Goal: Participate in discussion: Engage in conversation with other users on a specific topic

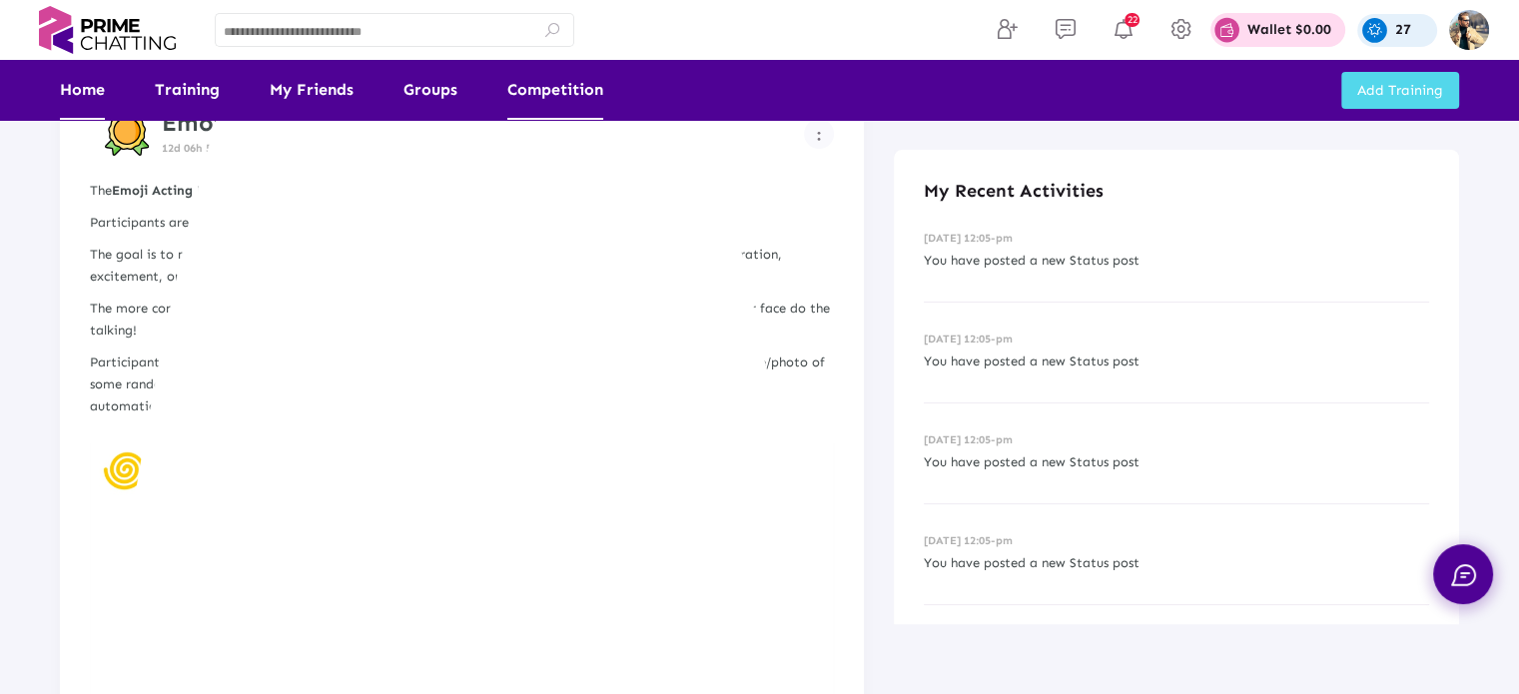
scroll to position [384, 0]
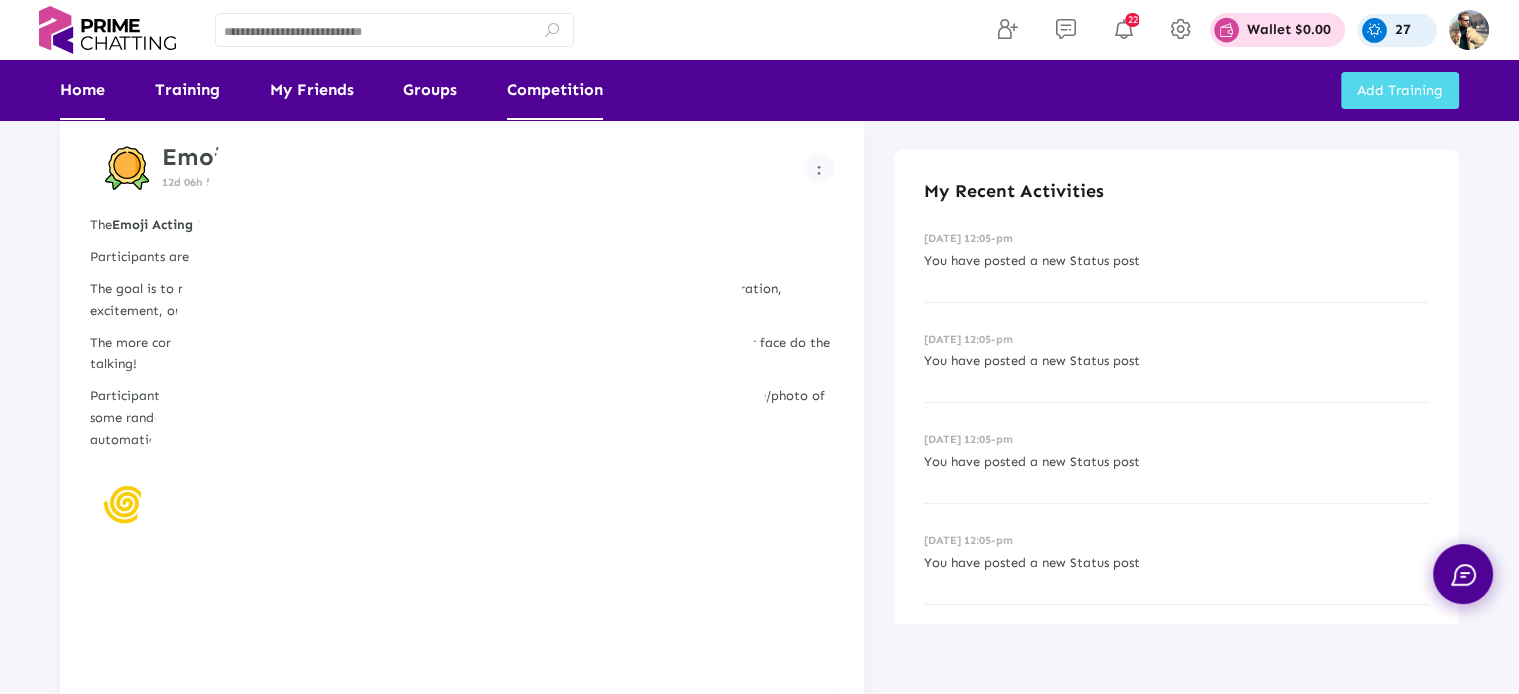
click at [556, 77] on link "Competition" at bounding box center [555, 90] width 96 height 60
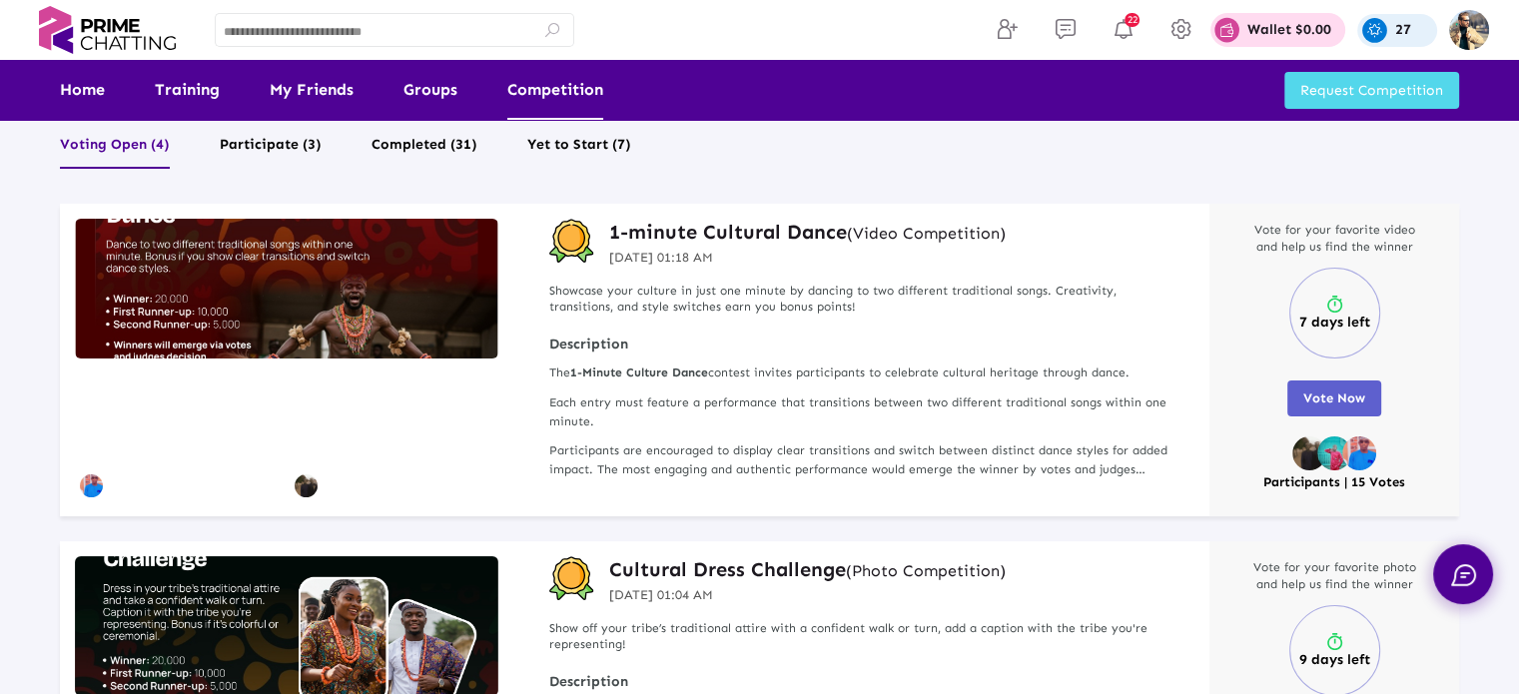
scroll to position [100, 0]
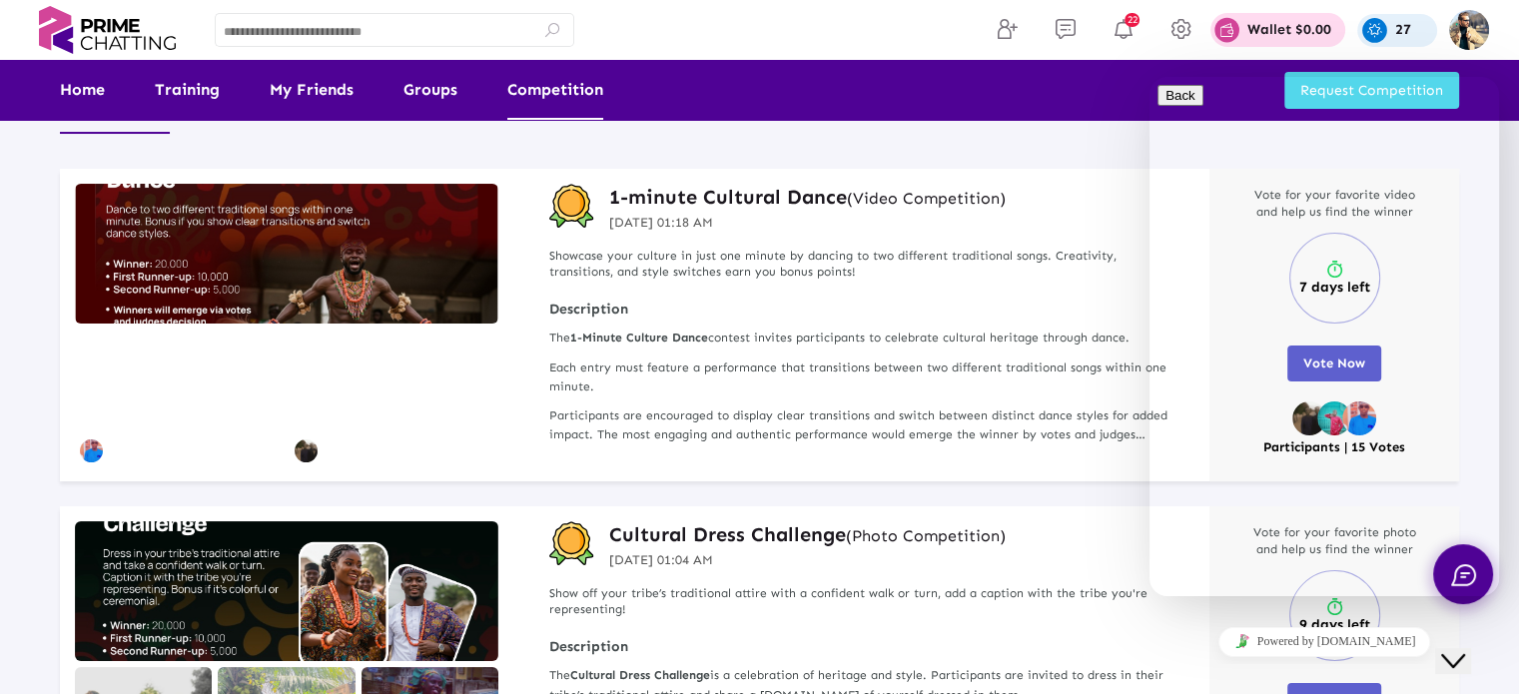
drag, startPoint x: 2898, startPoint y: 1265, endPoint x: 1463, endPoint y: 649, distance: 1561.9
click at [1463, 649] on icon "Close Chat This icon closes the chat window." at bounding box center [1454, 661] width 24 height 24
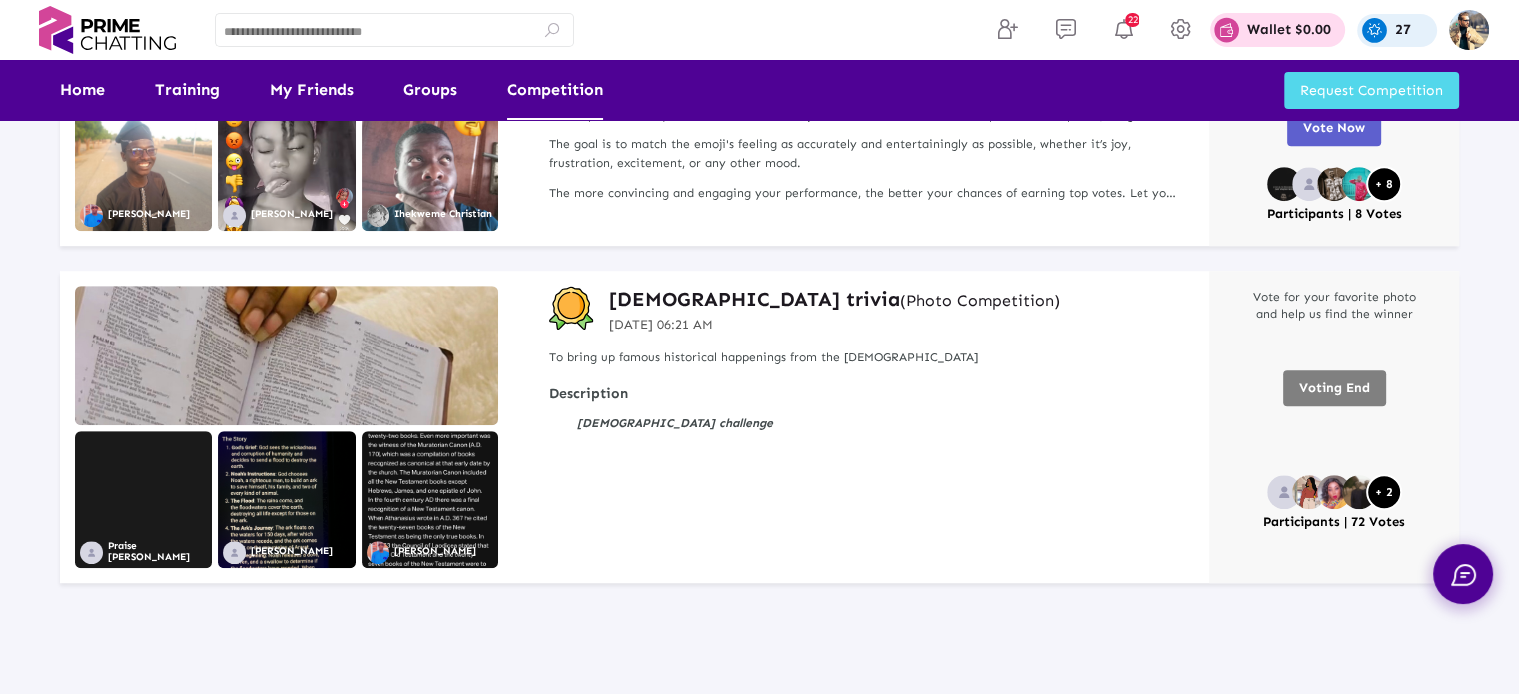
scroll to position [987, 0]
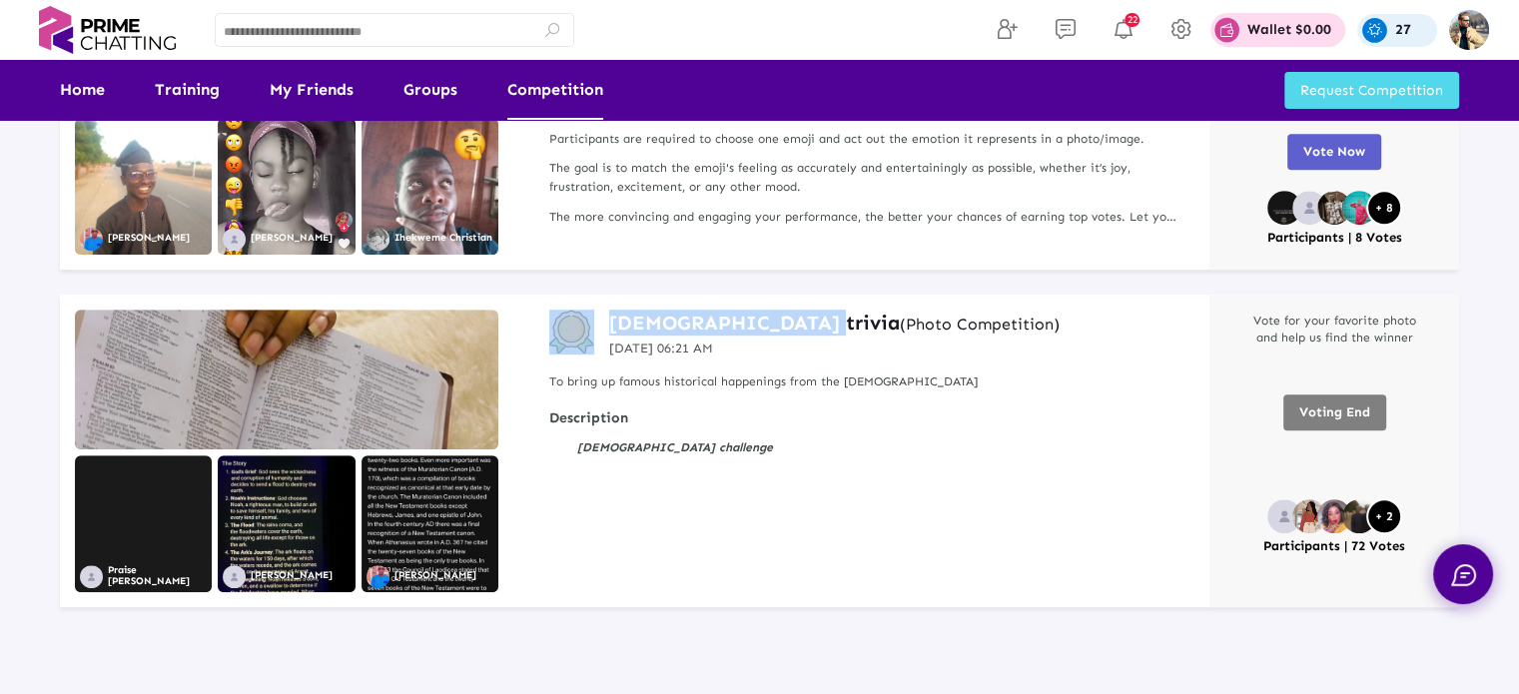
drag, startPoint x: 607, startPoint y: 321, endPoint x: 779, endPoint y: 313, distance: 172.0
click at [779, 313] on div "[DEMOGRAPHIC_DATA] trivia (Photo Competition) [DATE] 06:21 AM" at bounding box center [864, 334] width 630 height 49
copy div "[DEMOGRAPHIC_DATA] trivia"
click at [735, 323] on h3 "[DEMOGRAPHIC_DATA] trivia (Photo Competition)" at bounding box center [834, 323] width 451 height 26
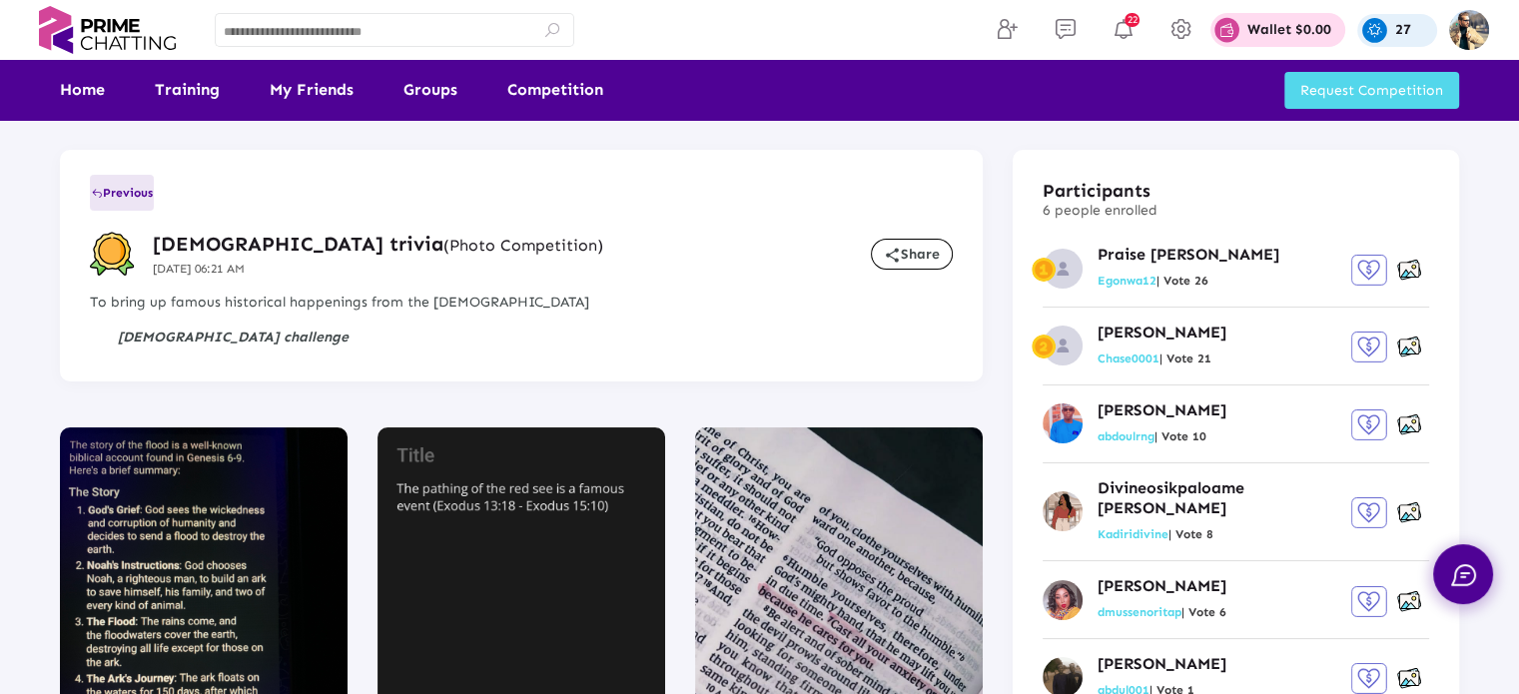
click at [127, 187] on span "Previous" at bounding box center [122, 193] width 62 height 14
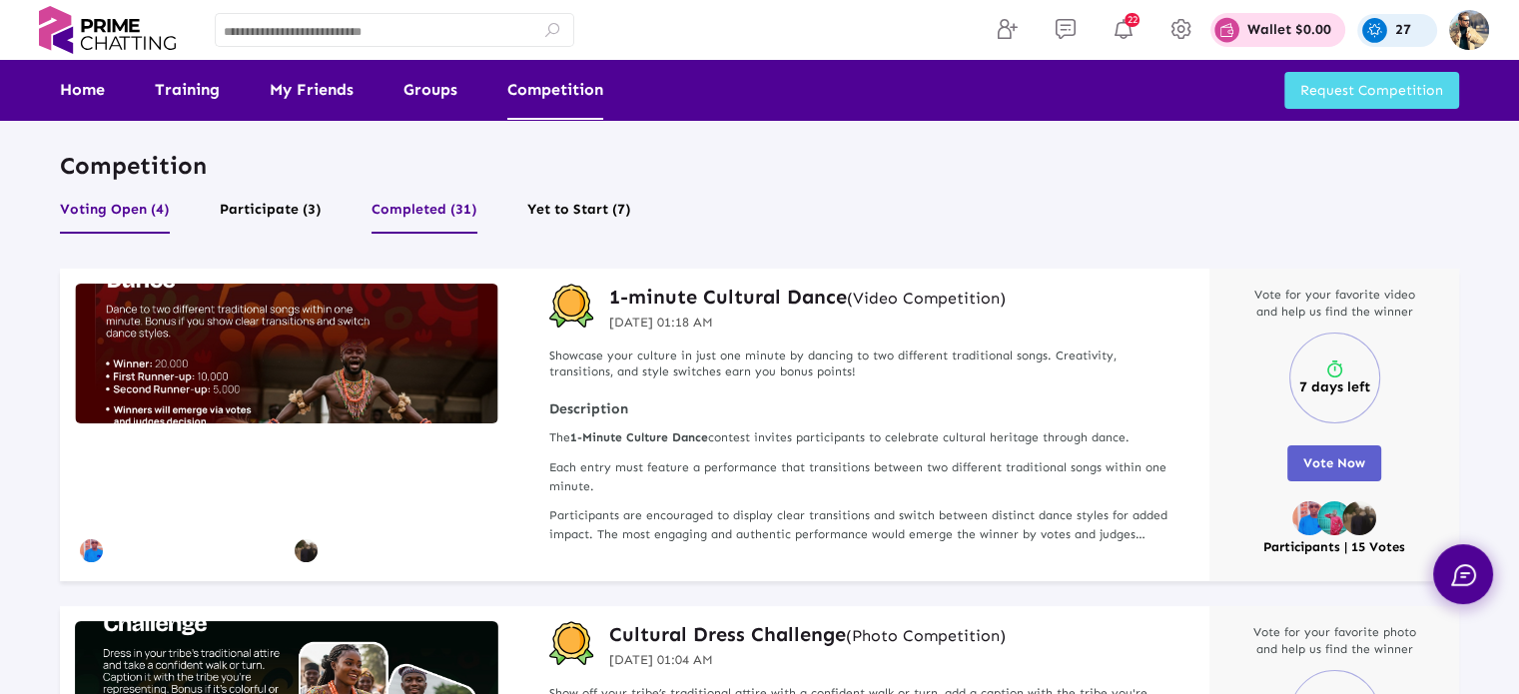
click at [415, 219] on button "Completed (31)" at bounding box center [425, 215] width 106 height 38
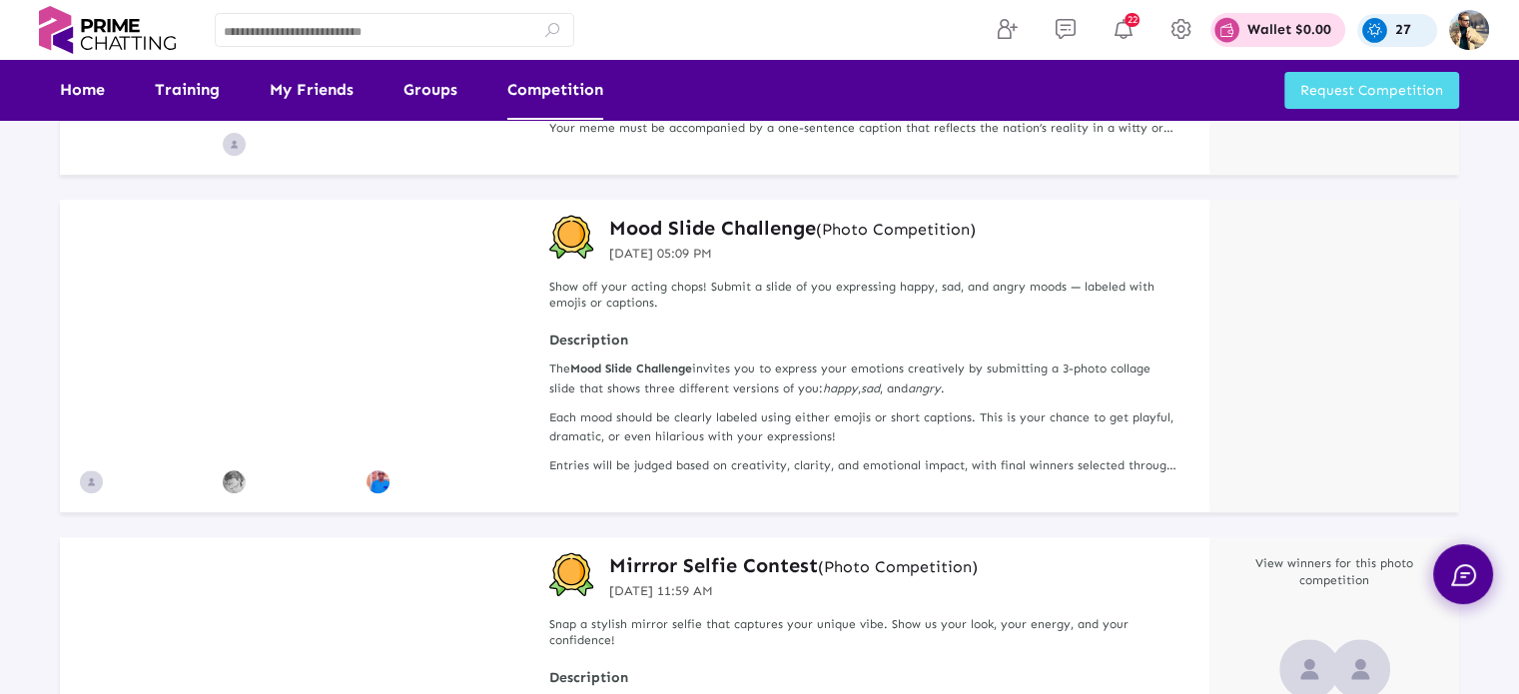
scroll to position [699, 0]
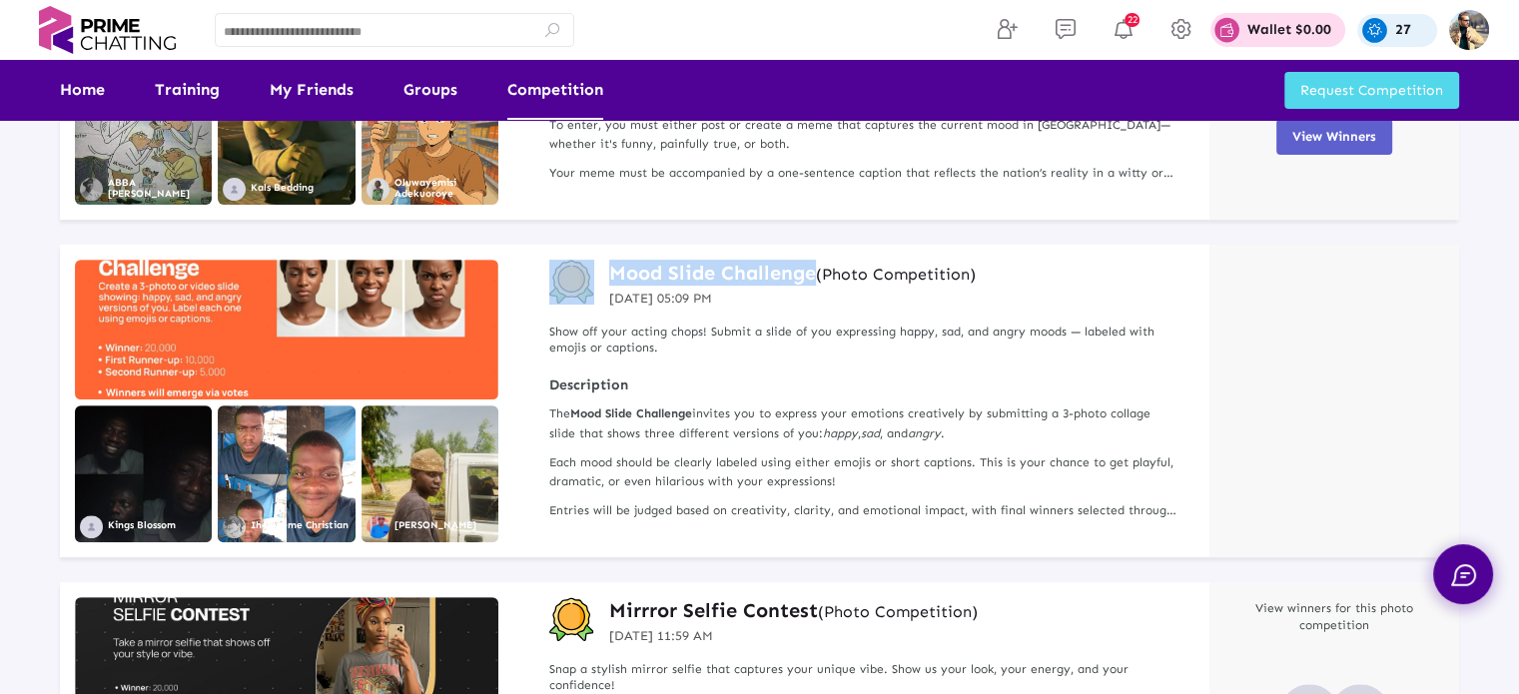
drag, startPoint x: 606, startPoint y: 275, endPoint x: 812, endPoint y: 274, distance: 205.8
click at [812, 274] on div "Mood Slide Challenge (Photo Competition) [DATE] 05:09 PM" at bounding box center [864, 284] width 630 height 49
copy div "Mood Slide Challenge"
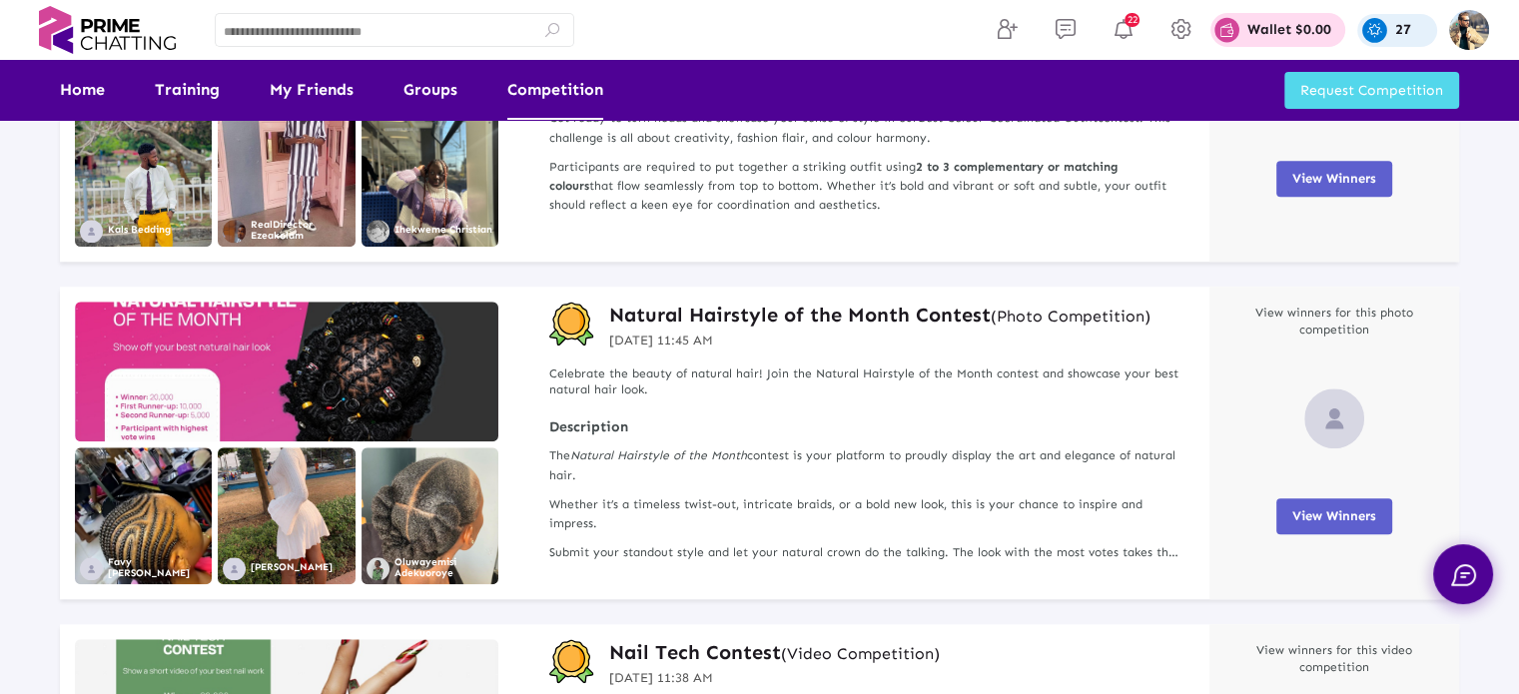
scroll to position [1498, 0]
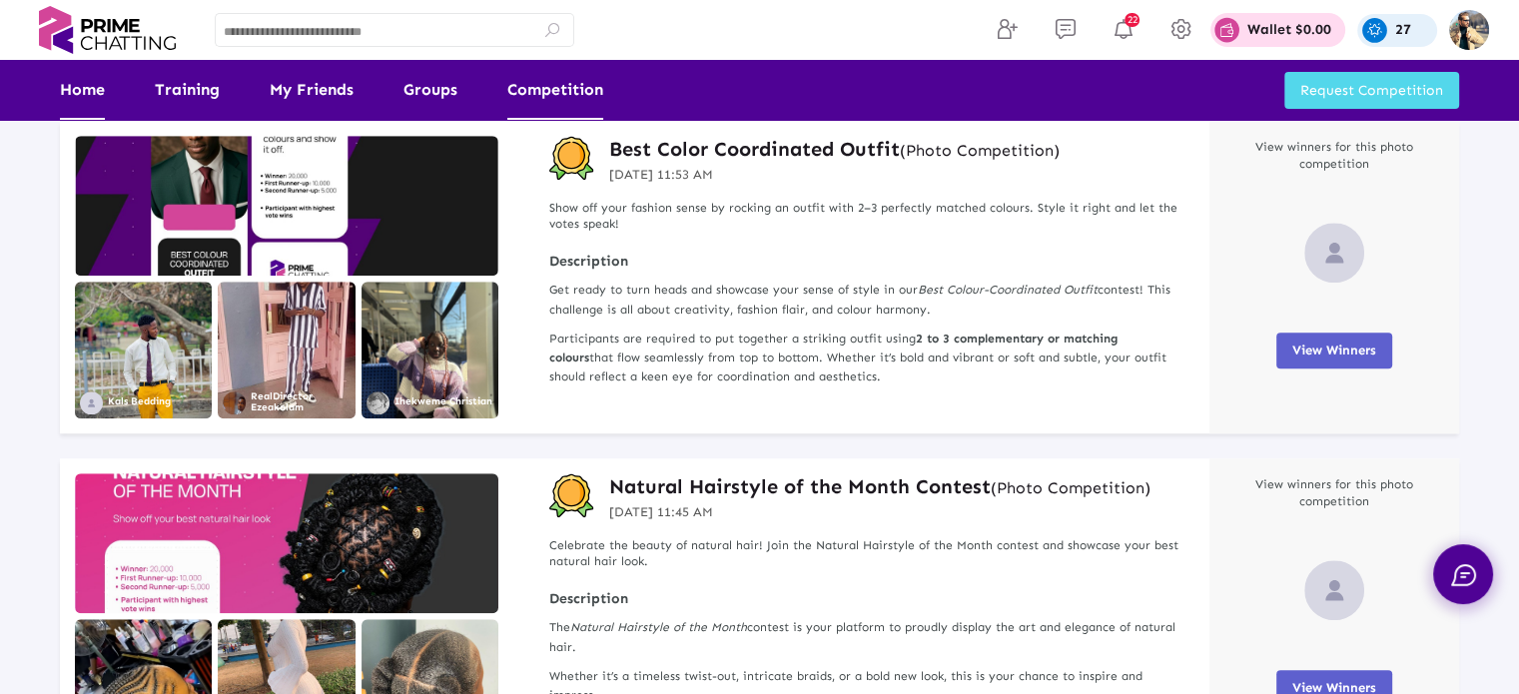
click at [77, 94] on link "Home" at bounding box center [82, 90] width 45 height 60
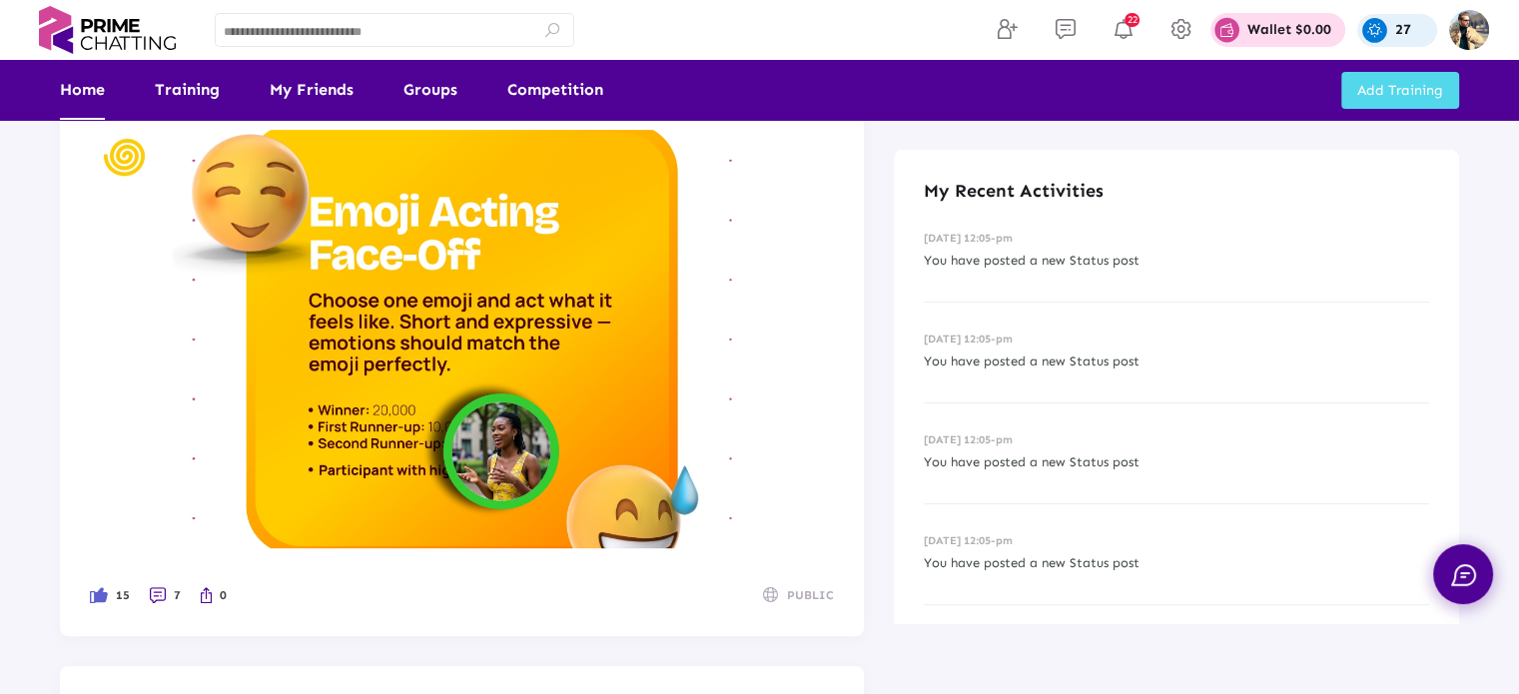
scroll to position [849, 0]
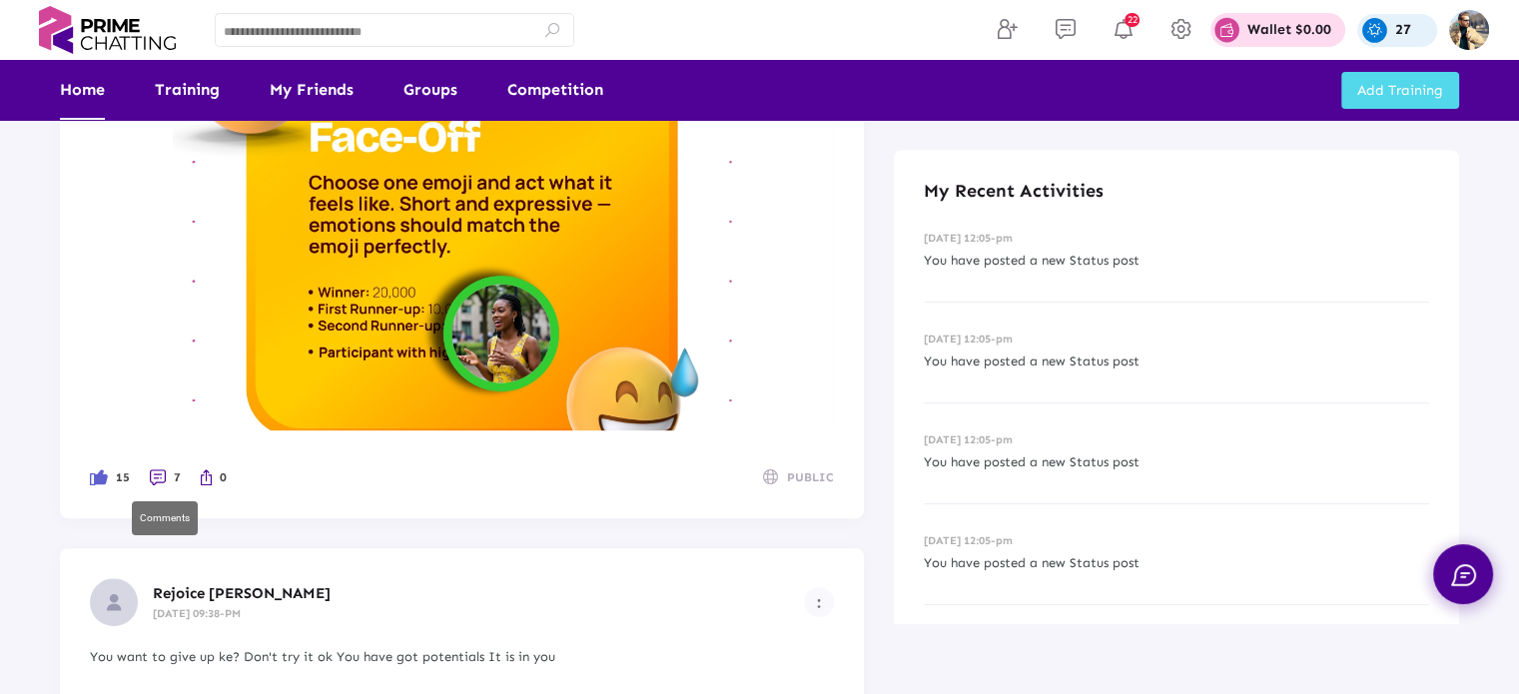
click at [152, 475] on li "7" at bounding box center [165, 478] width 31 height 22
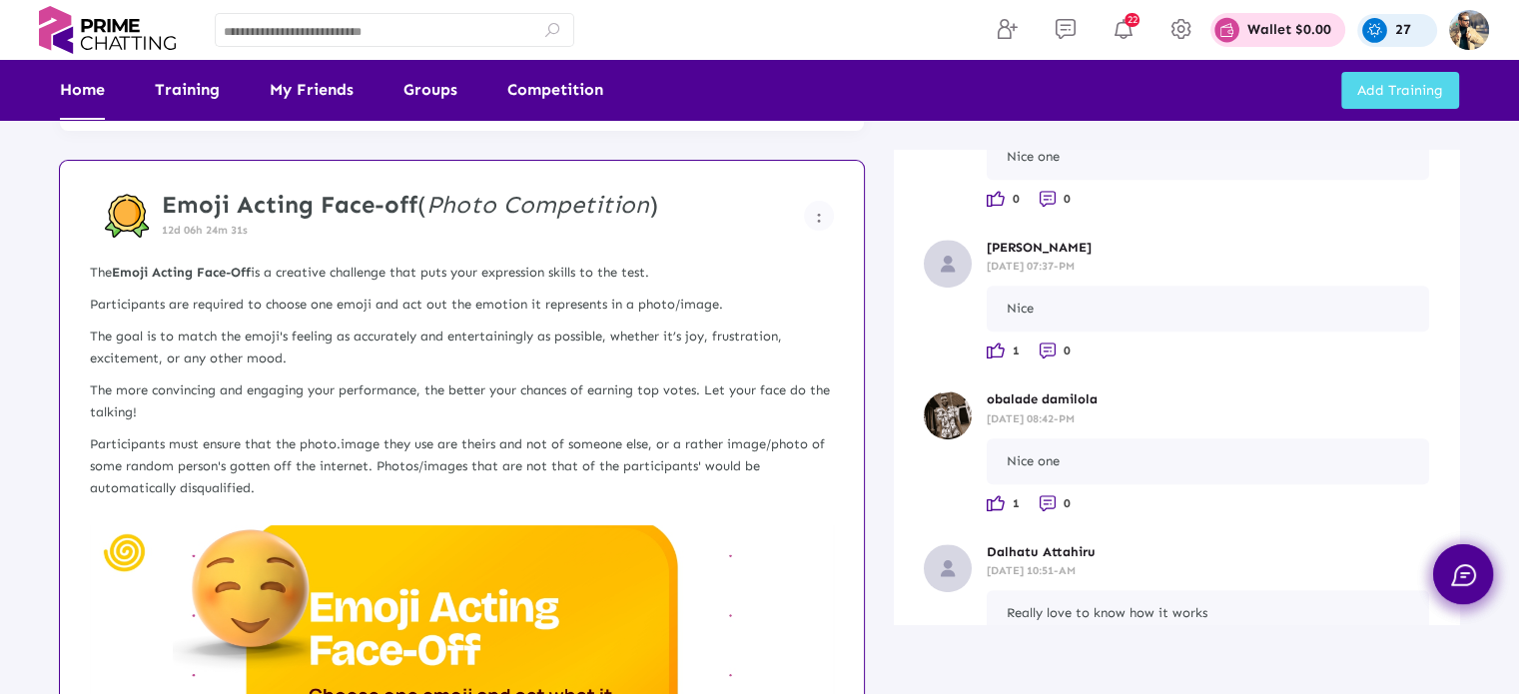
scroll to position [250, 0]
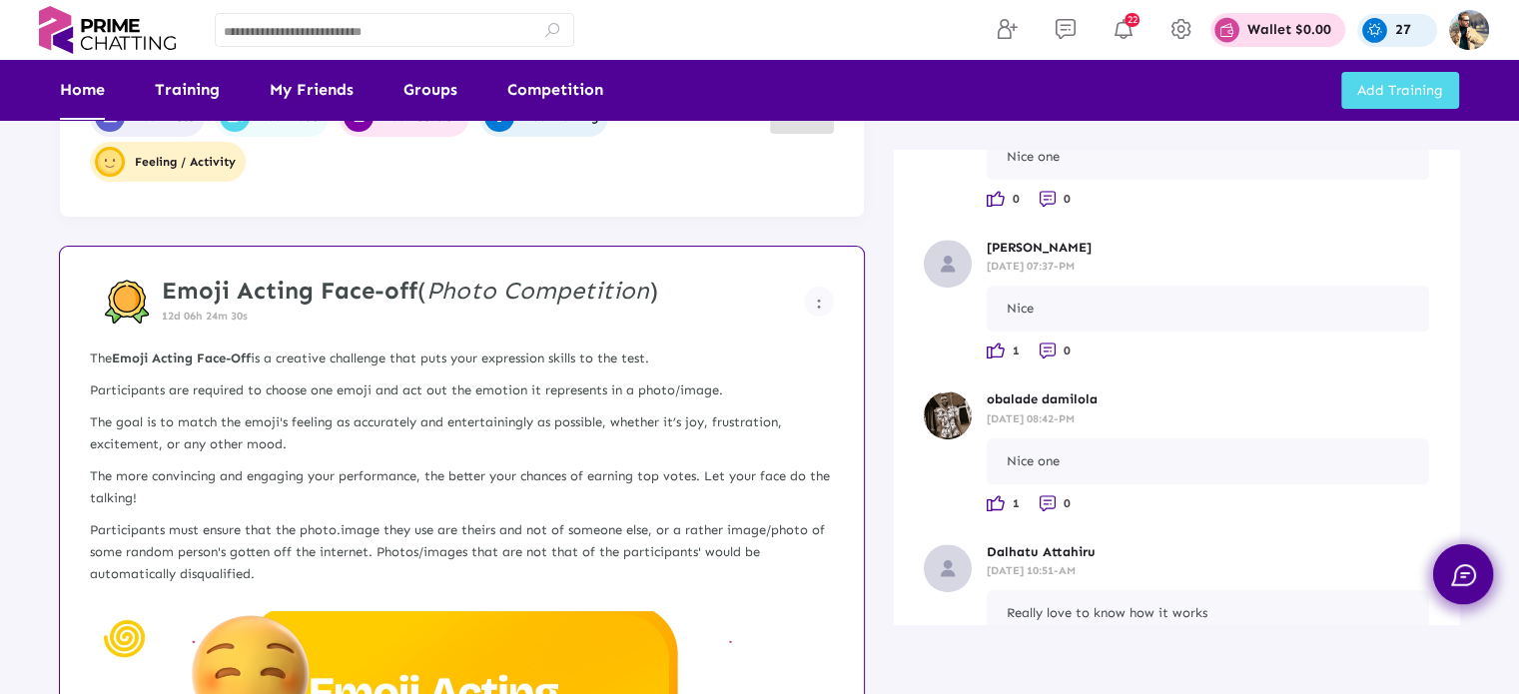
click at [384, 380] on p "Participants are required to choose one emoji and act out the emotion it repres…" at bounding box center [462, 391] width 744 height 22
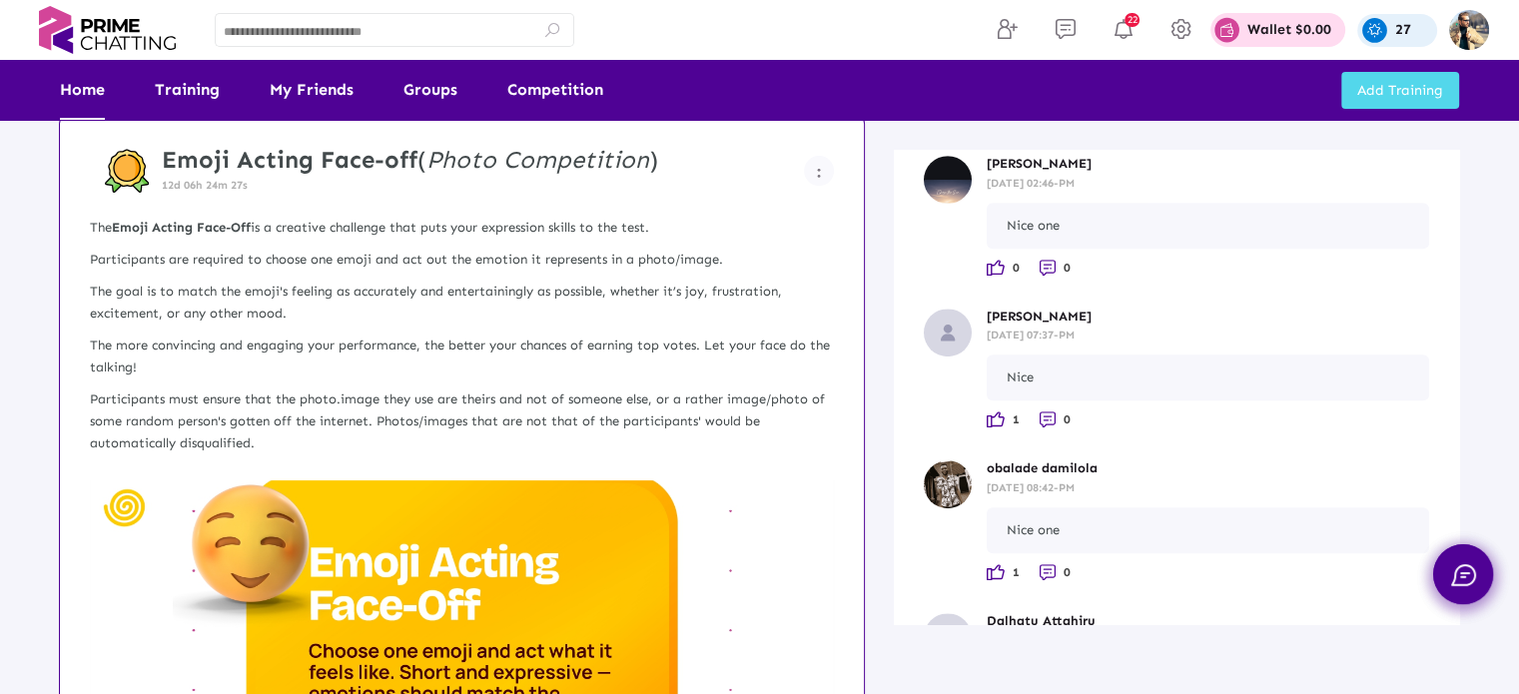
scroll to position [400, 0]
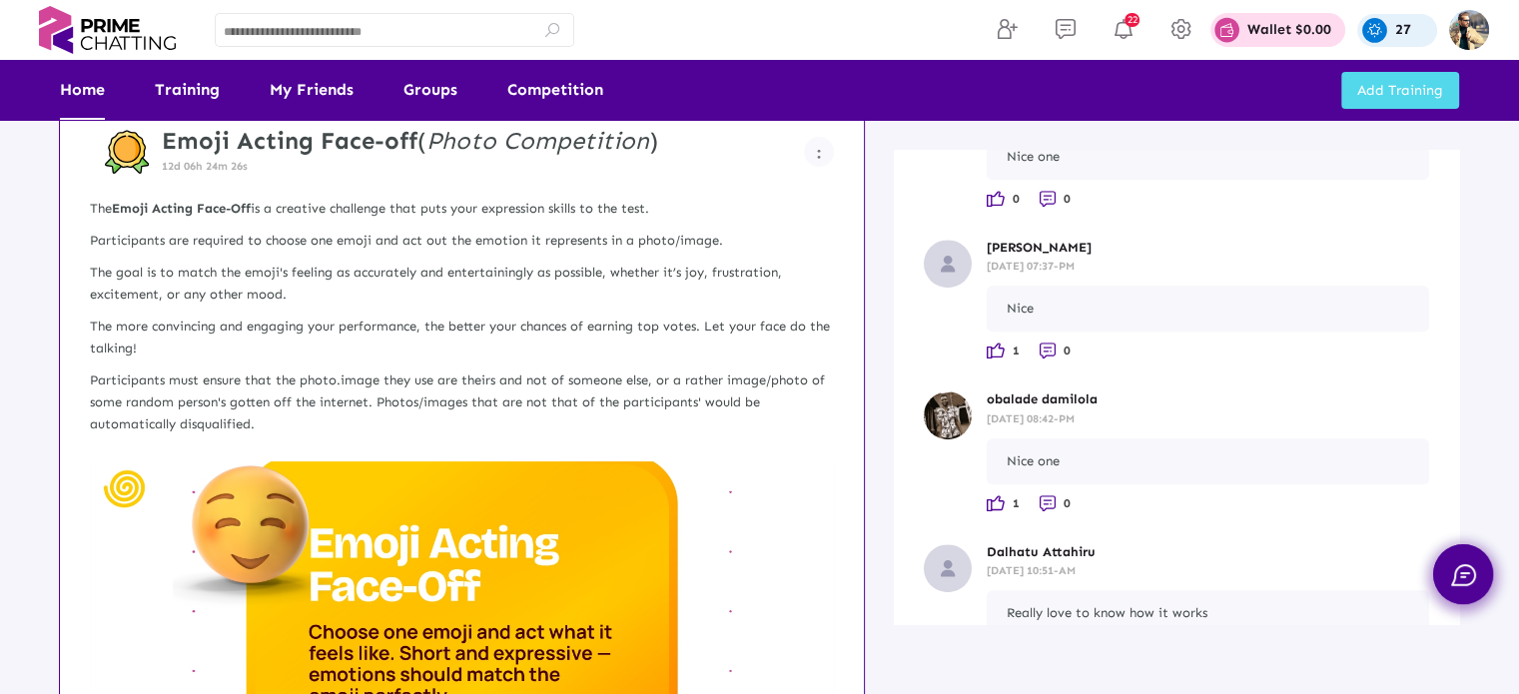
click at [433, 522] on img at bounding box center [462, 671] width 744 height 419
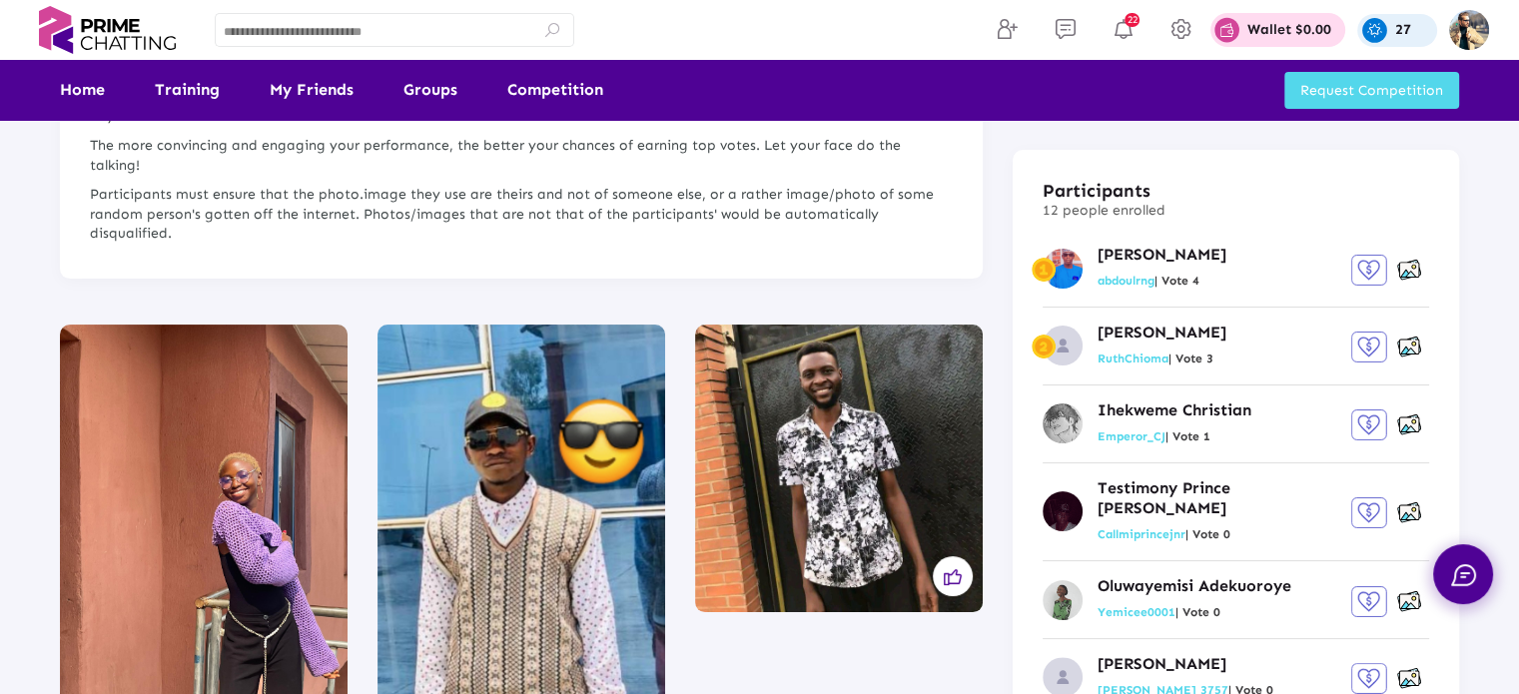
scroll to position [400, 0]
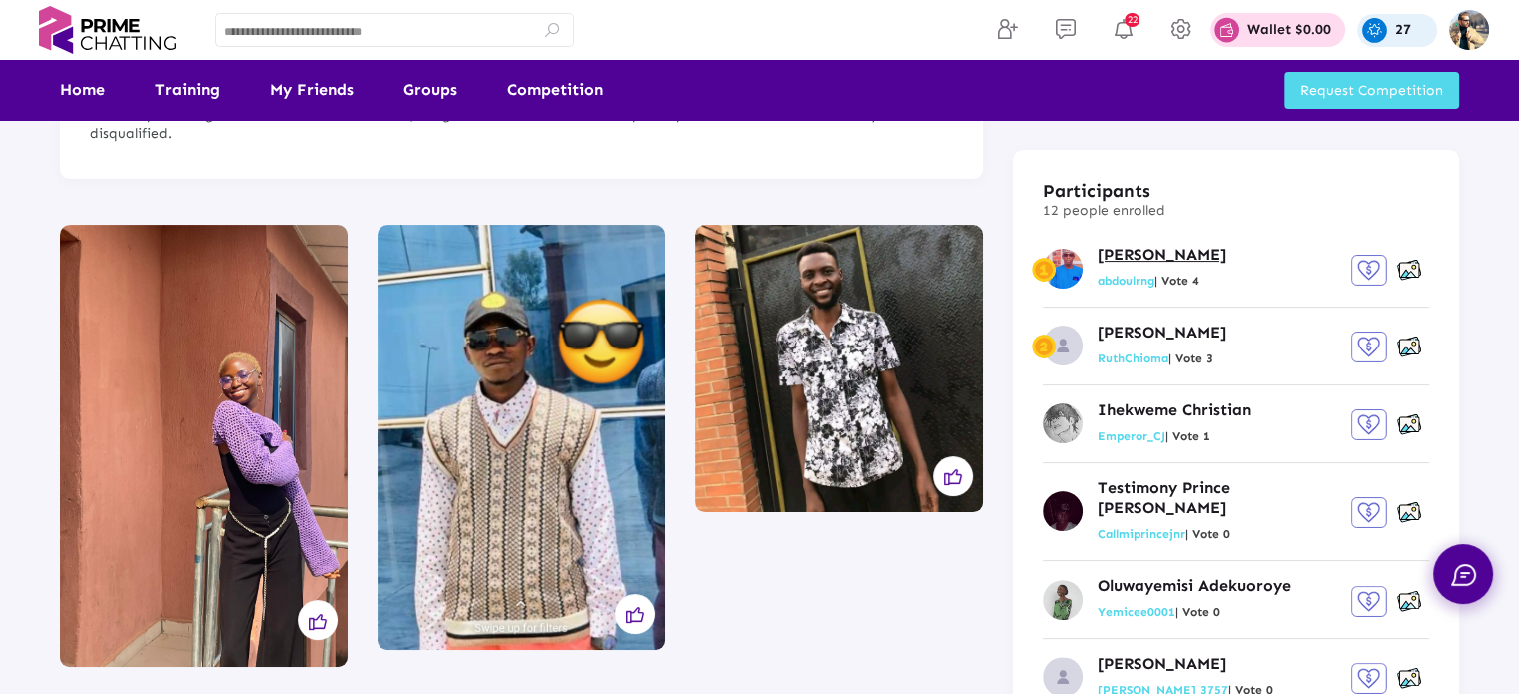
click at [1167, 255] on p "[PERSON_NAME]" at bounding box center [1162, 255] width 129 height 21
click at [1413, 265] on img at bounding box center [1410, 270] width 24 height 25
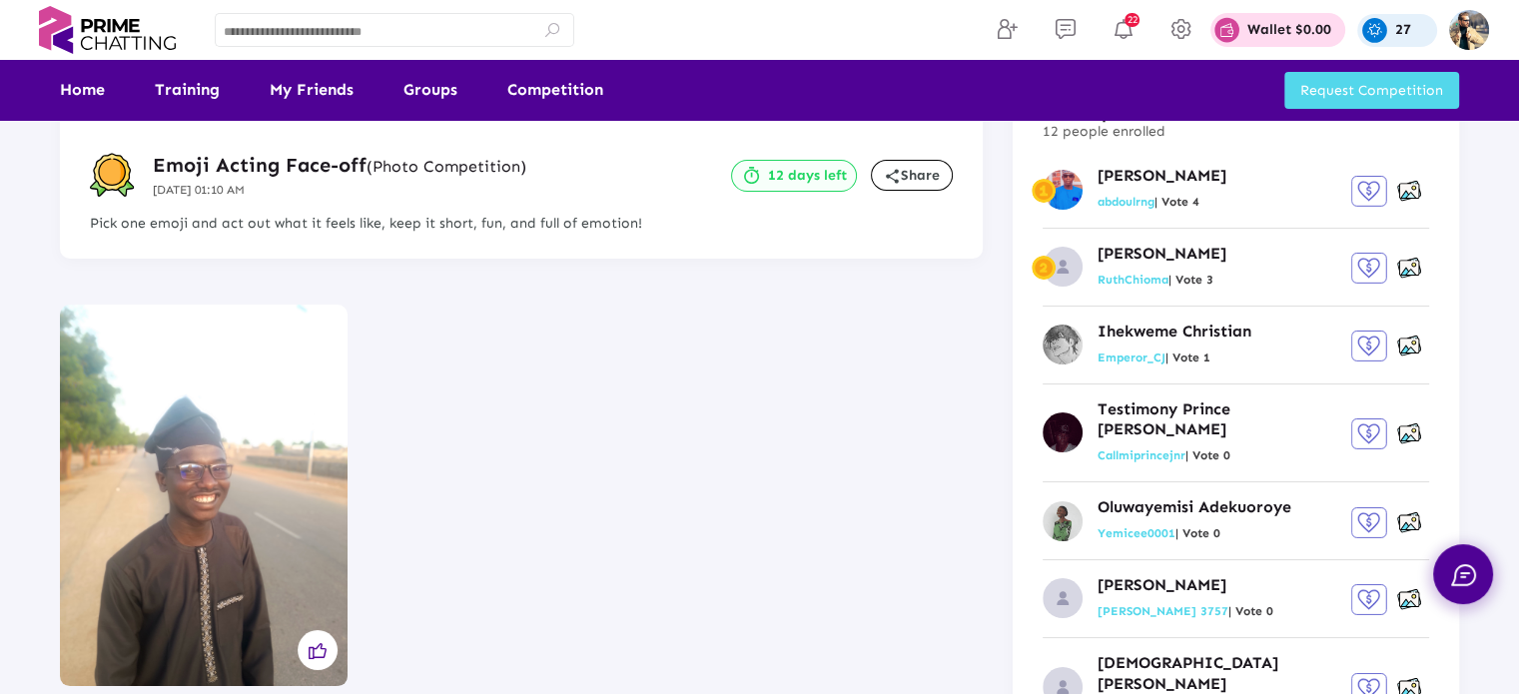
scroll to position [0, 0]
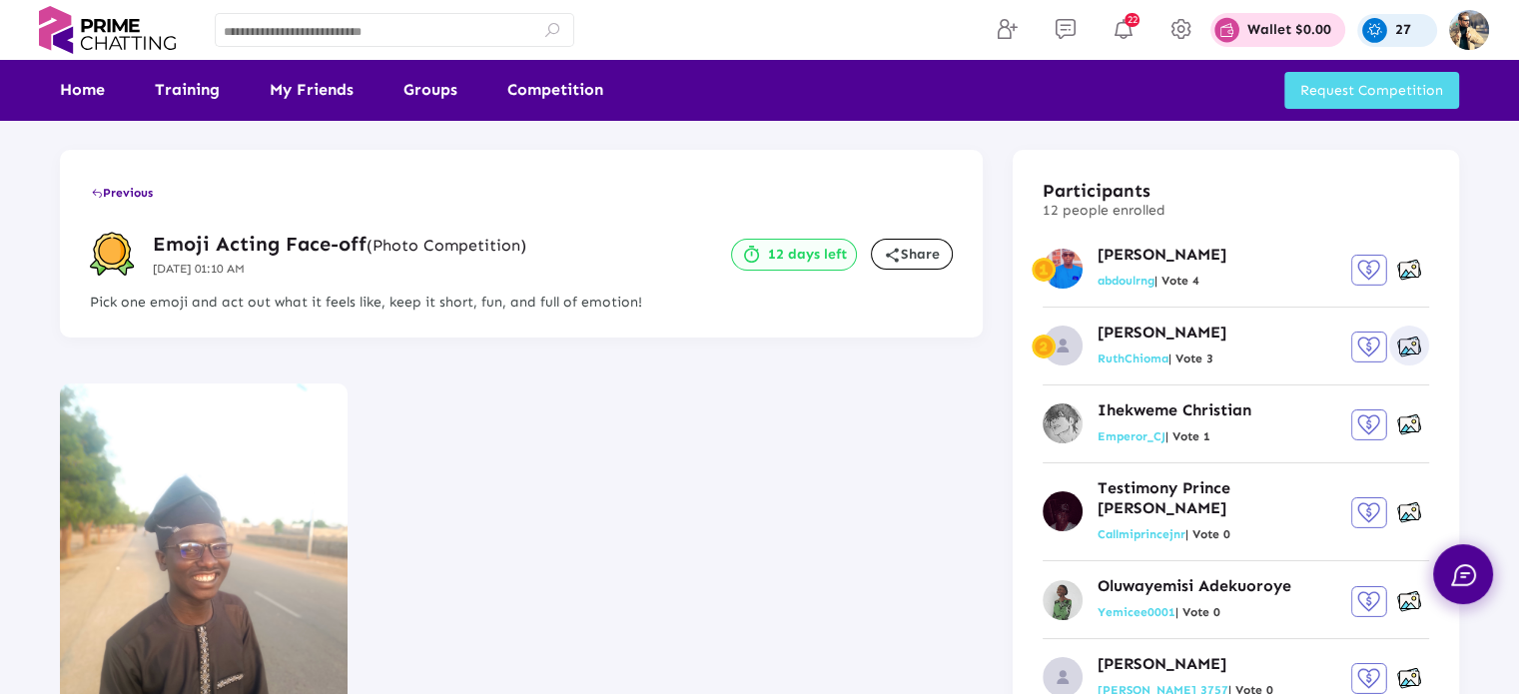
click at [1407, 344] on img at bounding box center [1410, 347] width 24 height 25
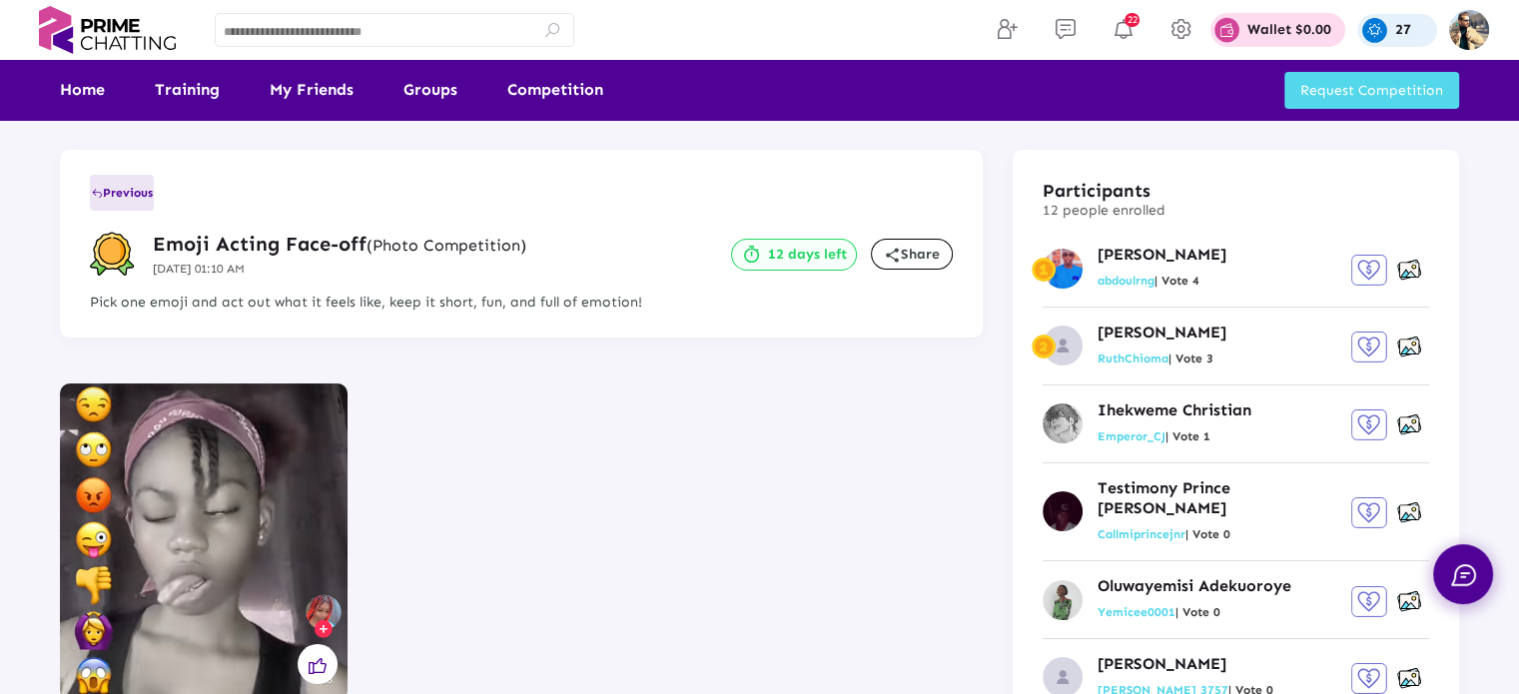
click at [108, 191] on span "Previous" at bounding box center [122, 193] width 62 height 14
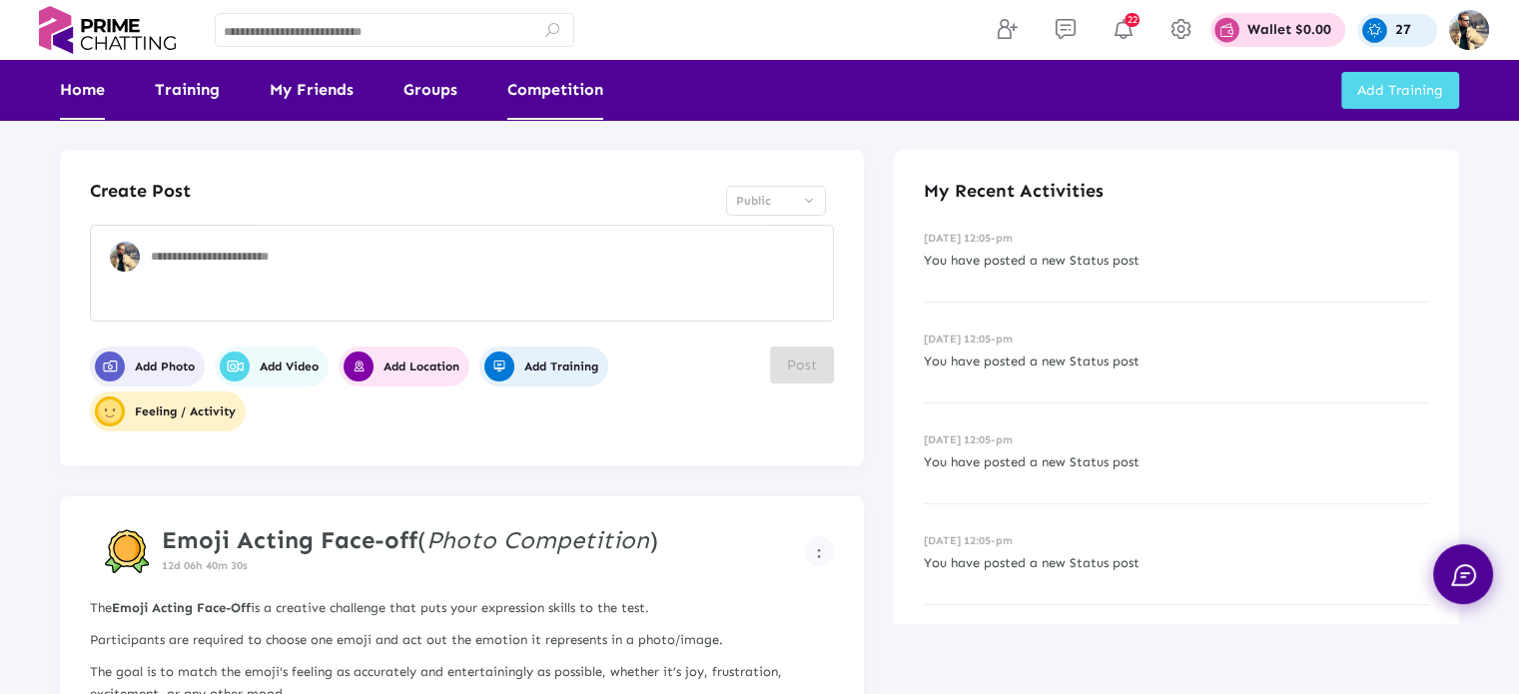
click at [519, 85] on link "Competition" at bounding box center [555, 90] width 96 height 60
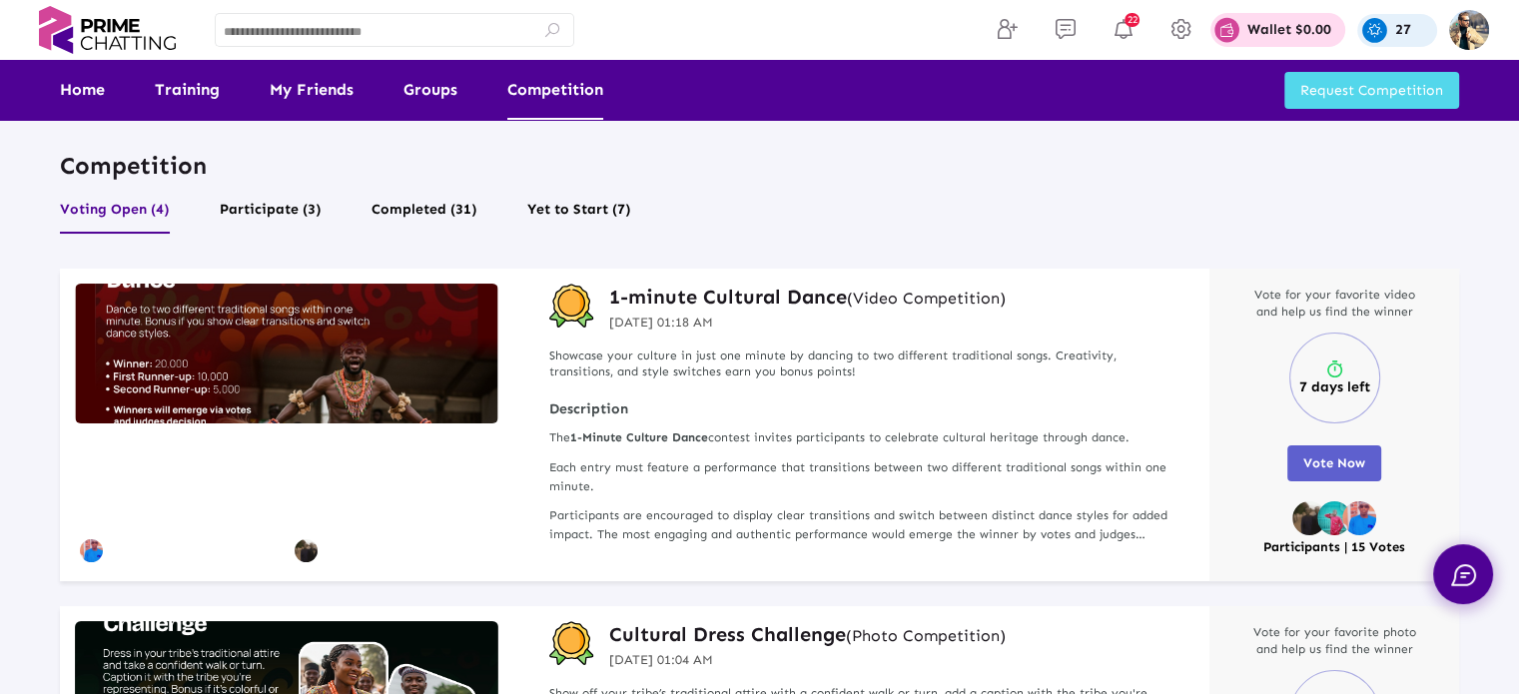
click at [1335, 465] on span "Vote Now" at bounding box center [1335, 463] width 62 height 15
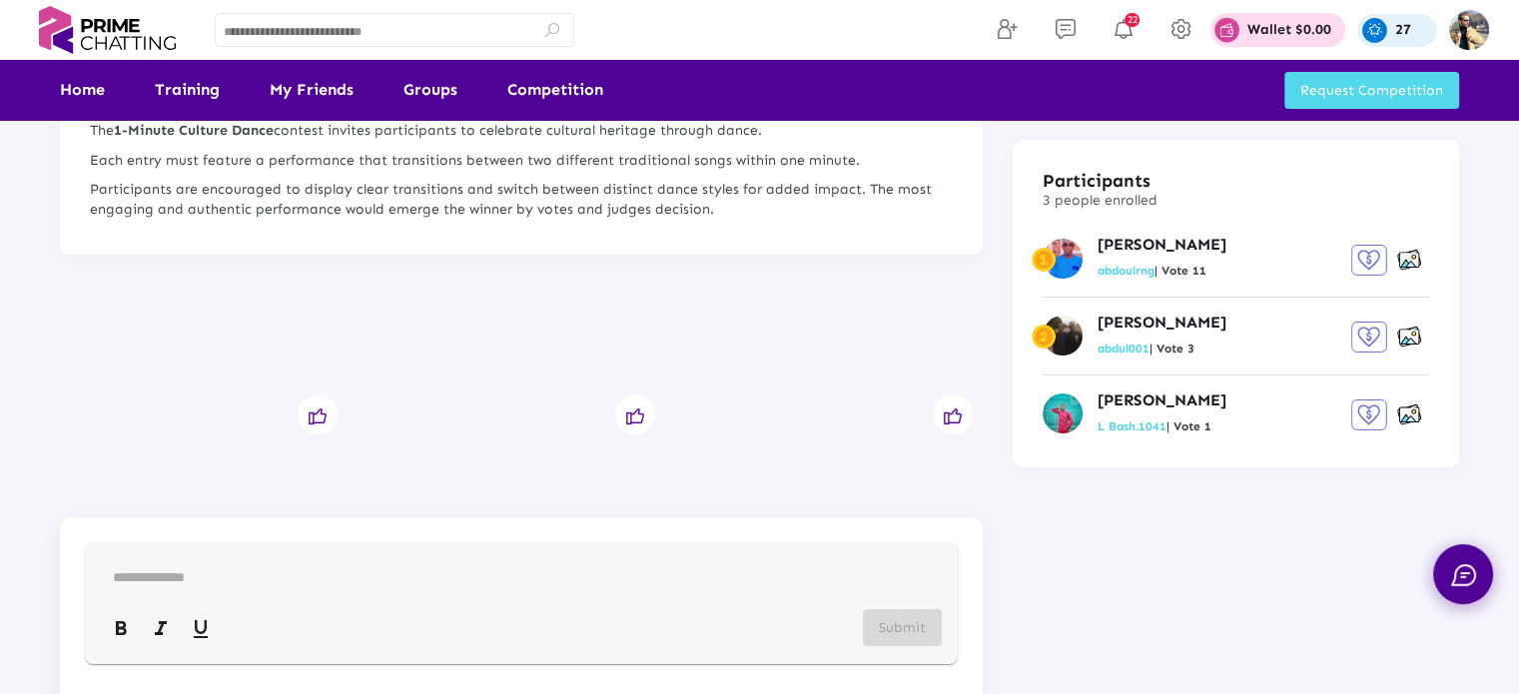
scroll to position [128, 0]
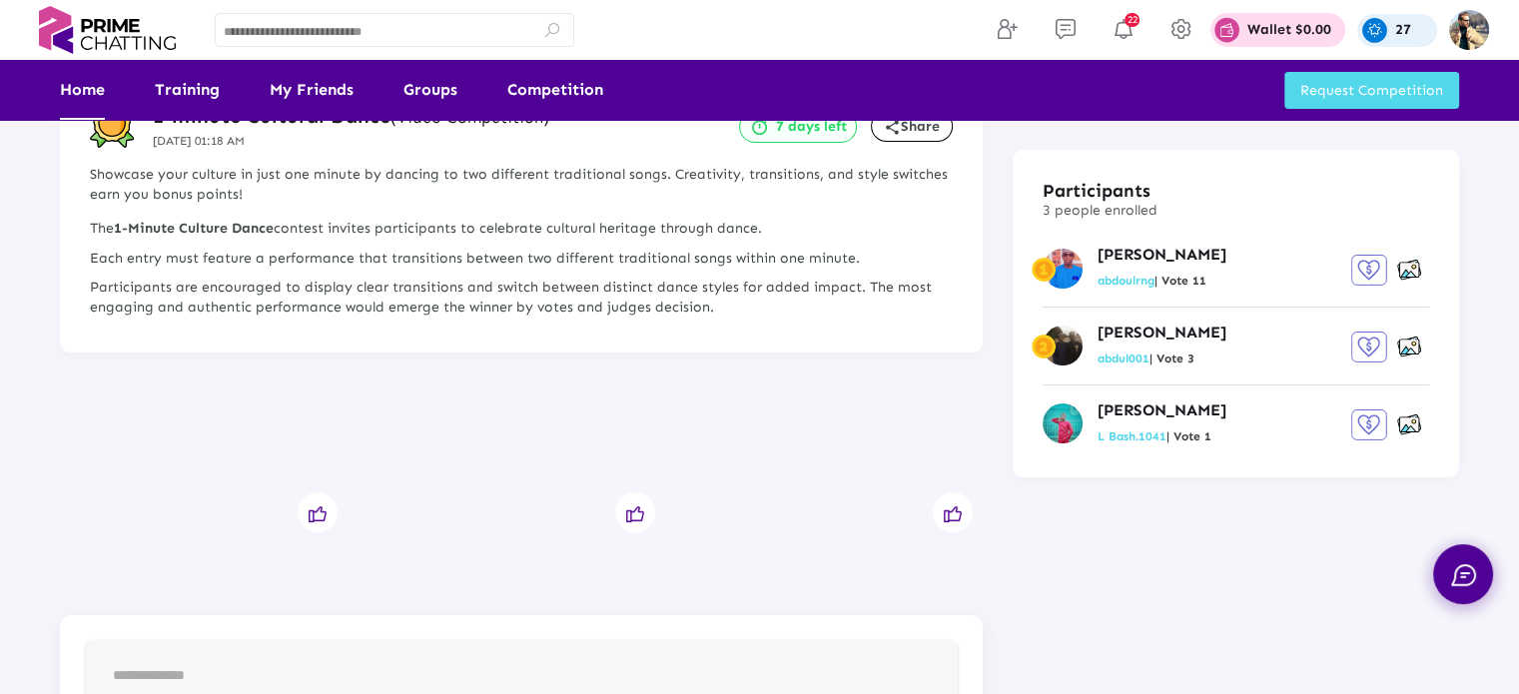
click at [92, 92] on link "Home" at bounding box center [82, 90] width 45 height 60
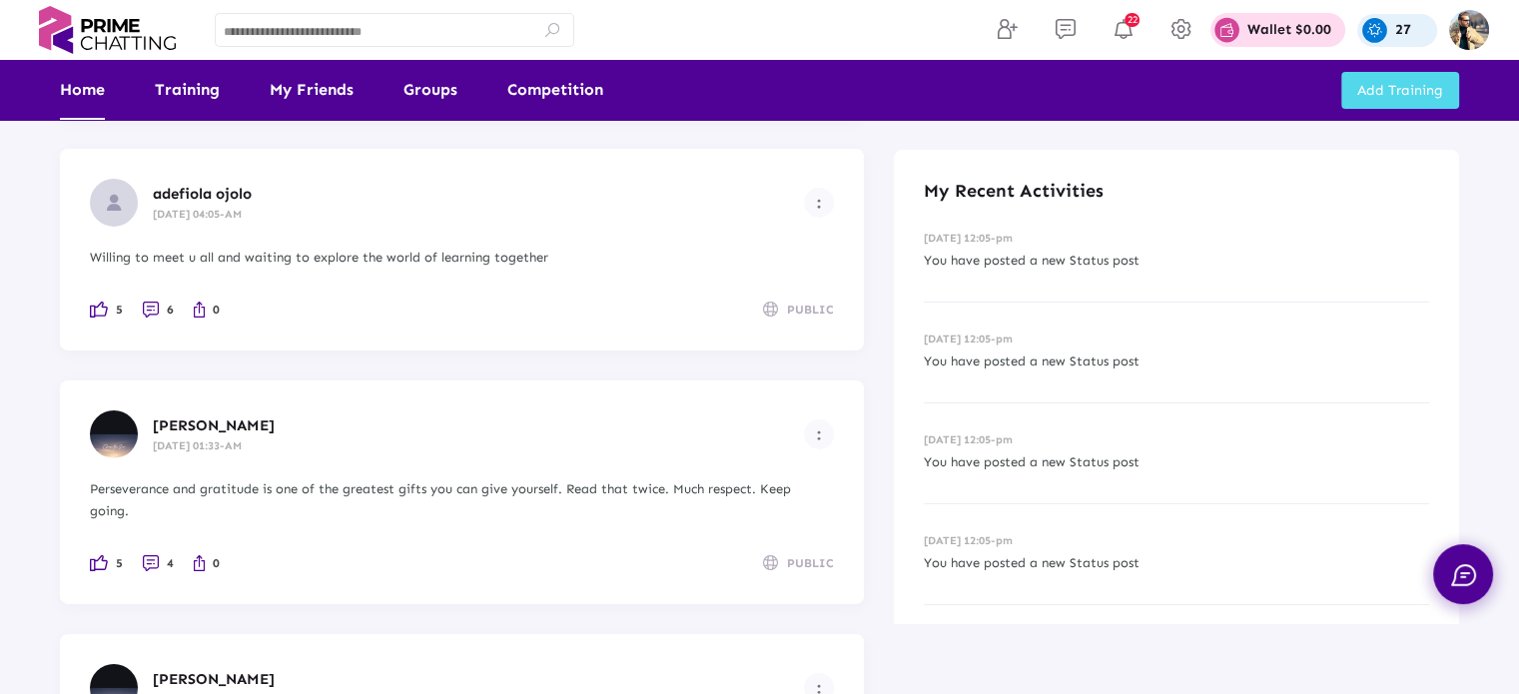
scroll to position [7093, 0]
